Goal: Information Seeking & Learning: Learn about a topic

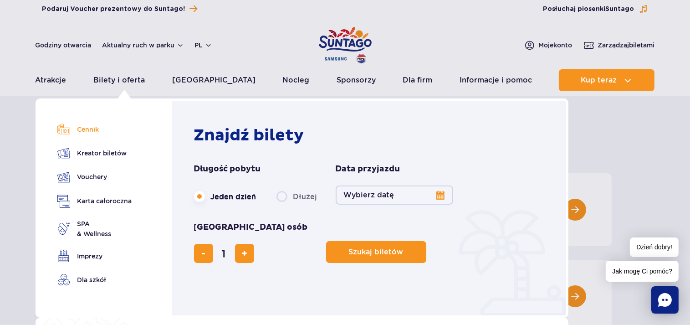
click at [83, 129] on link "Cennik" at bounding box center [94, 129] width 75 height 13
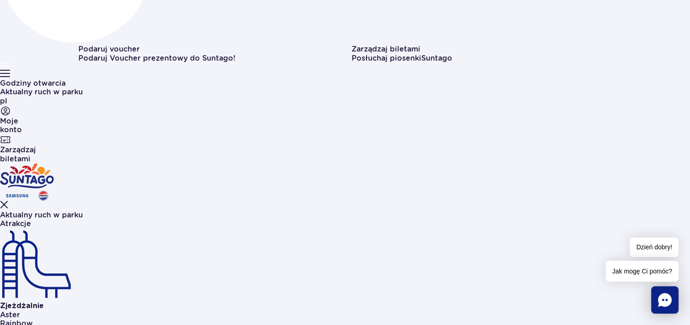
scroll to position [241, 0]
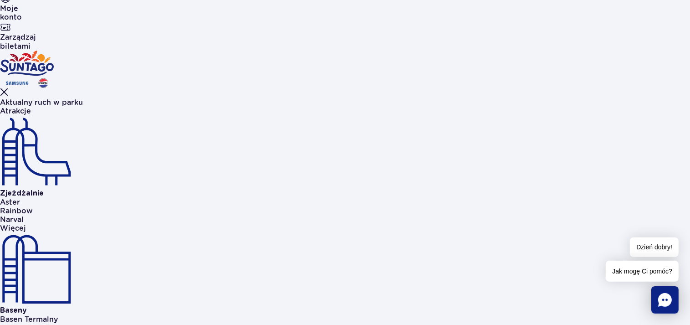
scroll to position [337, 0]
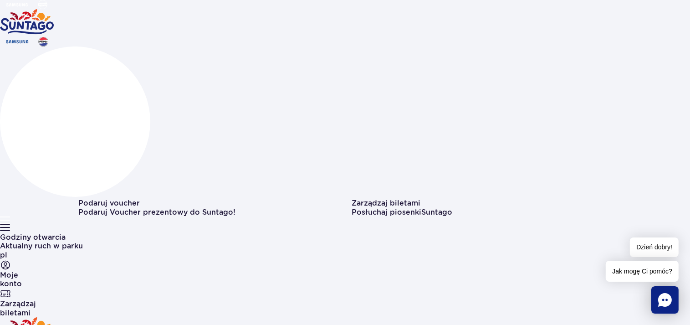
scroll to position [0, 0]
